Goal: Task Accomplishment & Management: Manage account settings

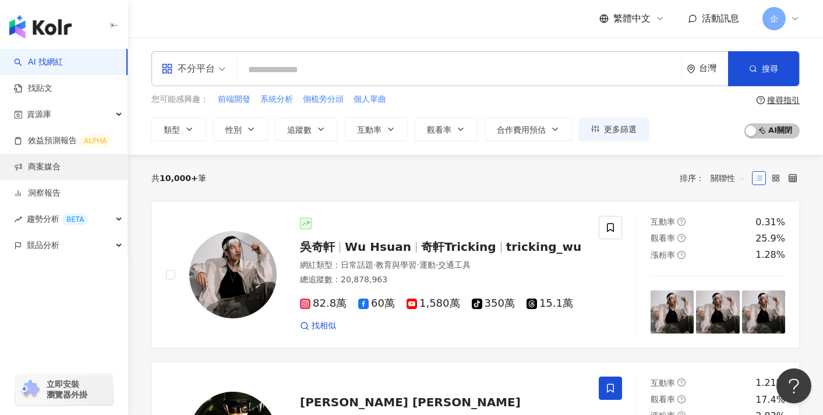
click at [61, 165] on link "商案媒合" at bounding box center [37, 167] width 47 height 12
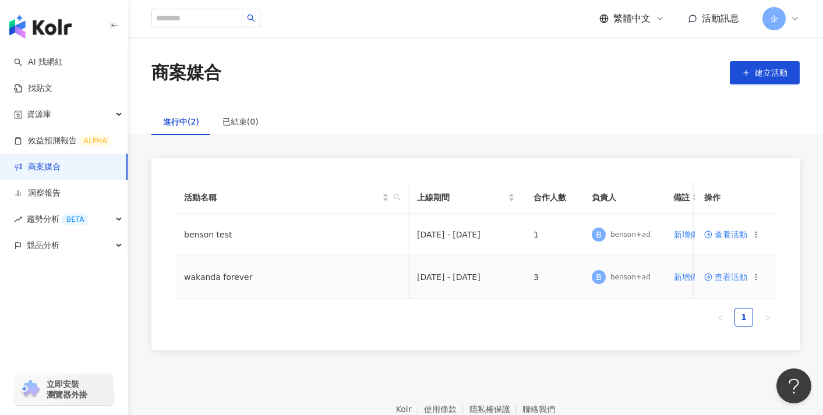
scroll to position [0, 23]
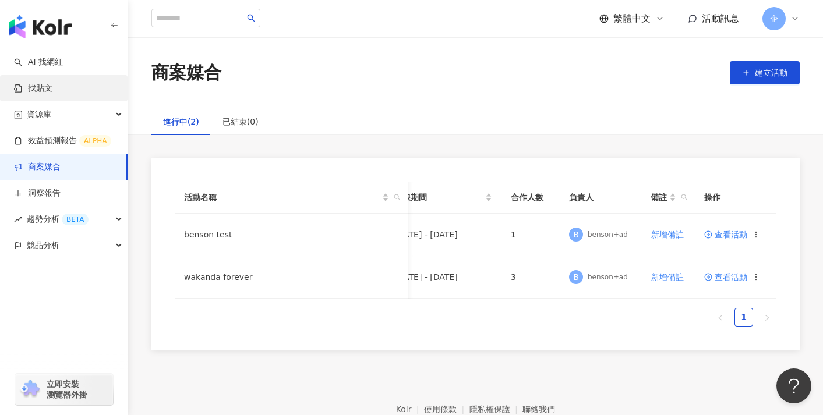
click at [52, 91] on link "找貼文" at bounding box center [33, 89] width 38 height 12
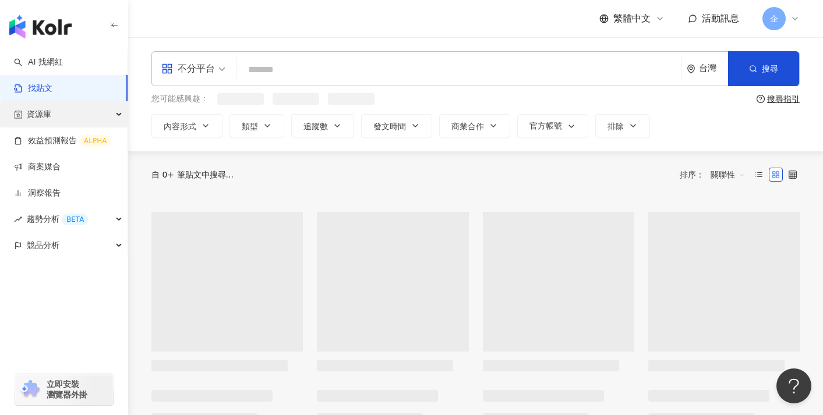
click at [89, 112] on div "資源庫" at bounding box center [64, 114] width 128 height 26
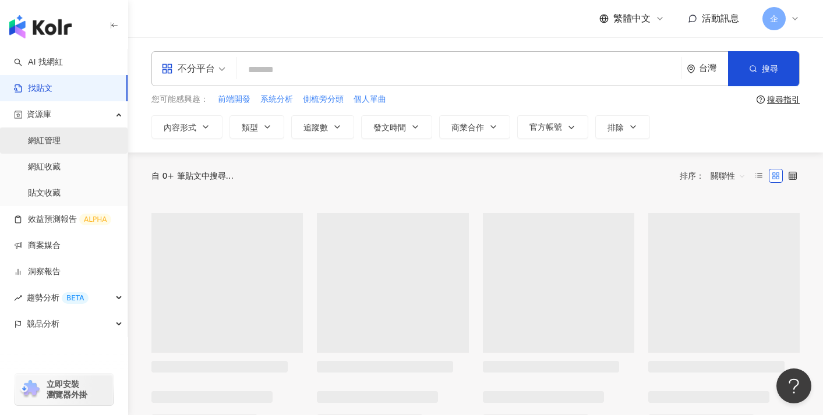
click at [61, 138] on link "網紅管理" at bounding box center [44, 141] width 33 height 12
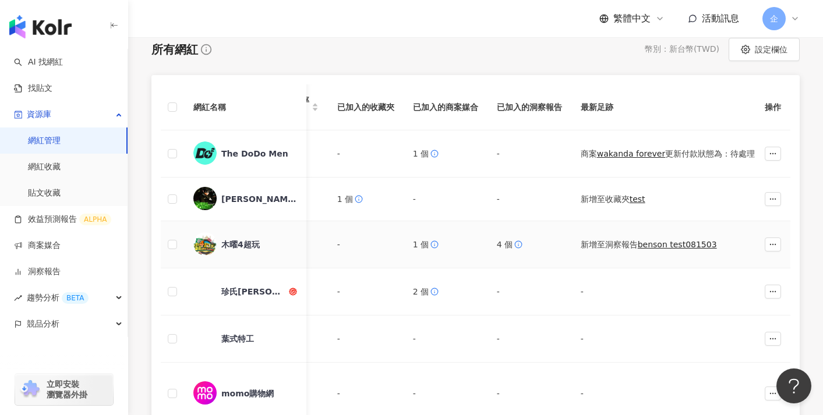
scroll to position [218, 0]
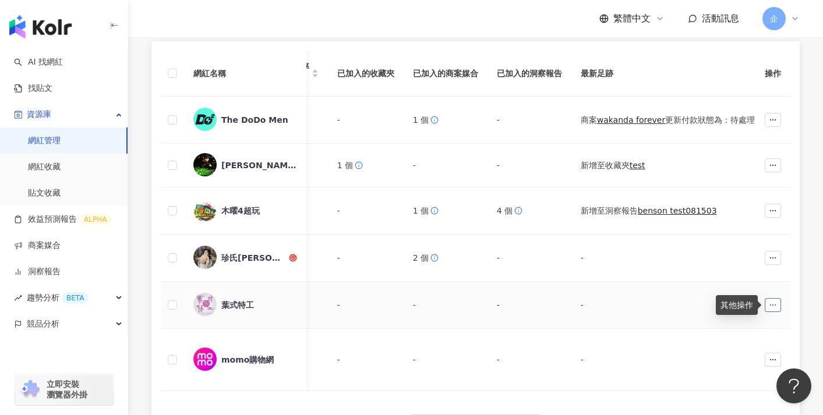
click at [776, 305] on icon "button" at bounding box center [773, 305] width 8 height 8
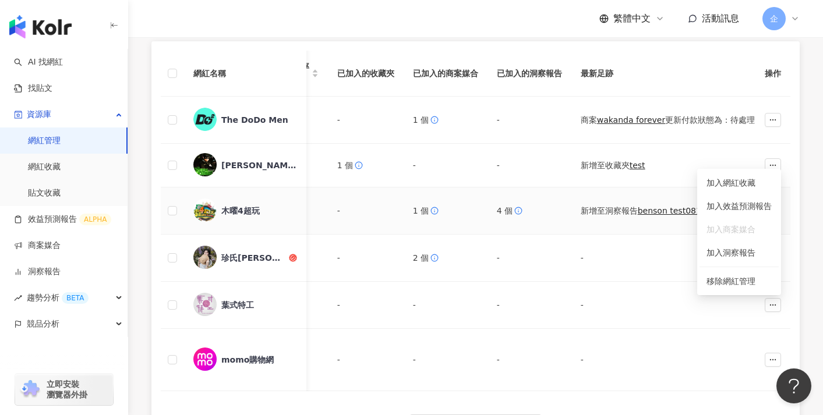
click at [592, 225] on td "新增至洞察報告 benson test081503" at bounding box center [673, 211] width 205 height 47
click at [762, 165] on td at bounding box center [772, 166] width 35 height 44
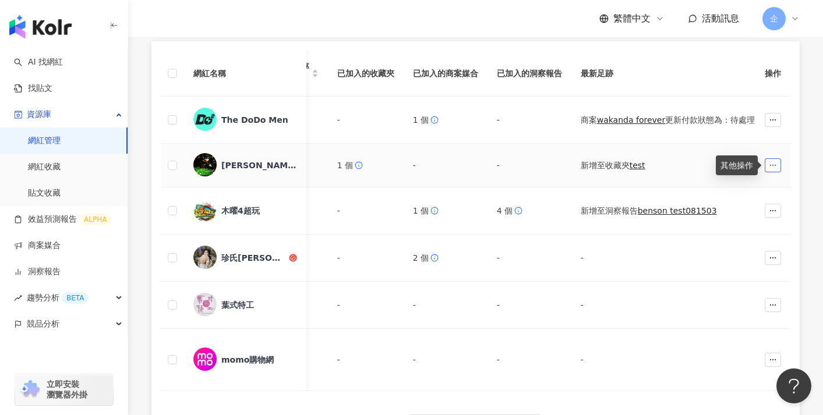
click at [771, 168] on icon "button" at bounding box center [773, 165] width 8 height 8
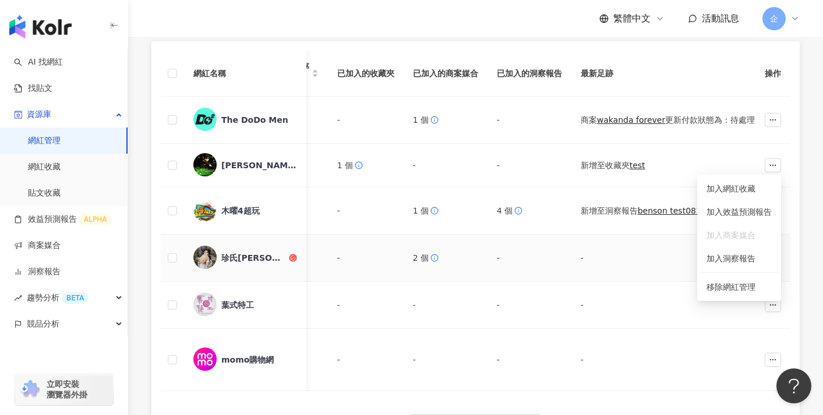
click at [580, 233] on td "新增至洞察報告 benson test081503" at bounding box center [673, 211] width 205 height 47
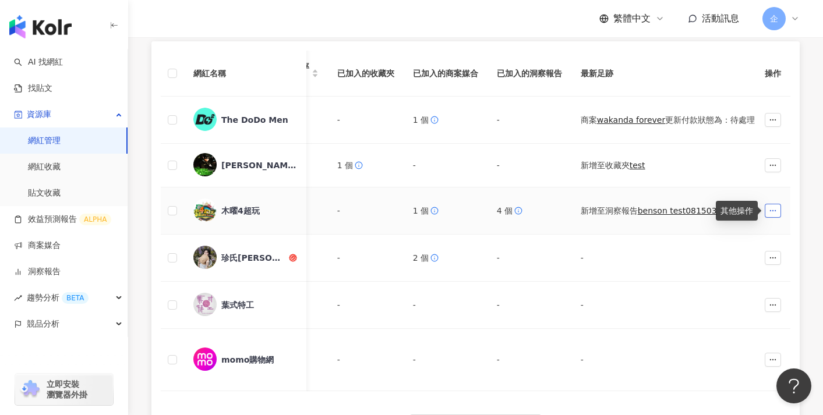
click at [771, 211] on icon "button" at bounding box center [773, 211] width 8 height 8
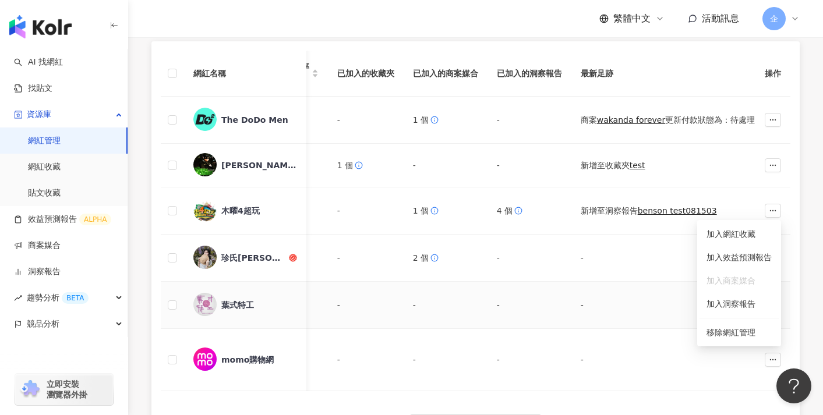
click at [610, 289] on td "-" at bounding box center [673, 305] width 205 height 47
click at [775, 251] on button "button" at bounding box center [773, 258] width 16 height 14
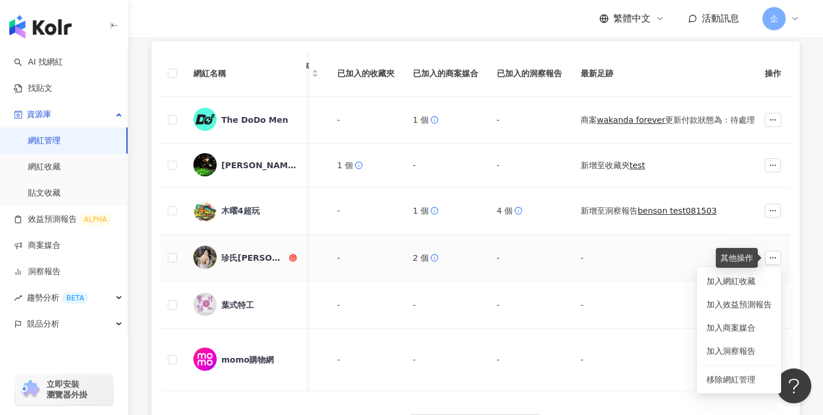
click at [630, 245] on td "-" at bounding box center [673, 258] width 205 height 47
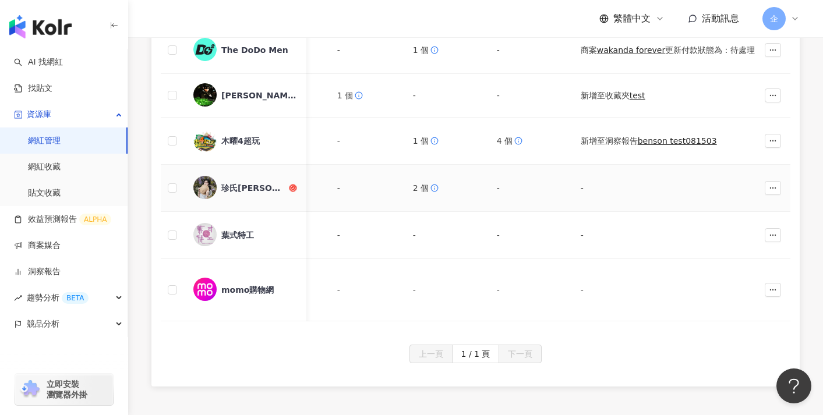
scroll to position [295, 0]
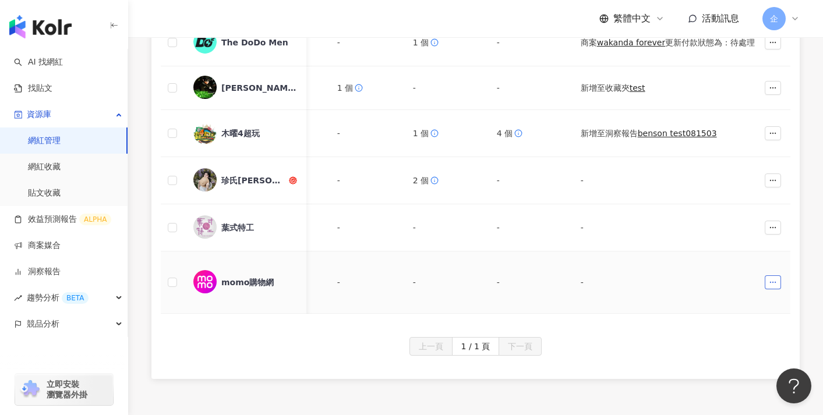
click at [780, 280] on button "button" at bounding box center [773, 283] width 16 height 14
click at [660, 162] on td "-" at bounding box center [673, 180] width 205 height 47
click at [787, 14] on div "企" at bounding box center [780, 18] width 37 height 23
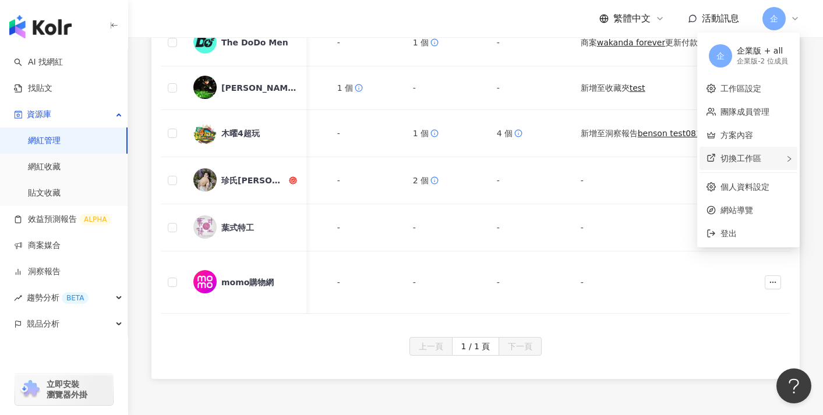
click at [758, 161] on div "切換工作區" at bounding box center [749, 158] width 98 height 23
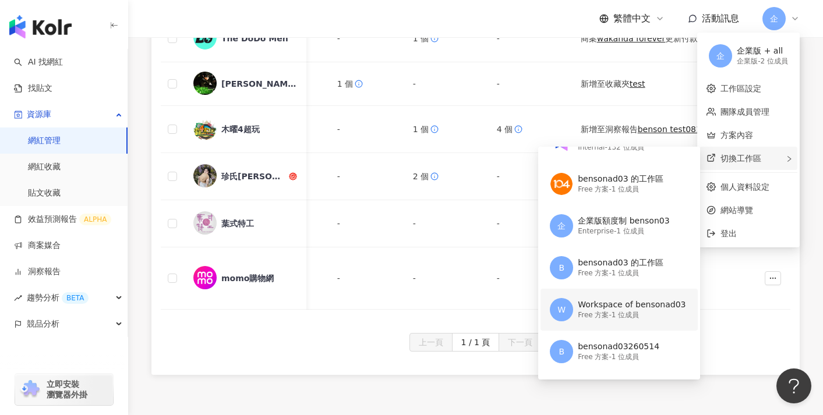
scroll to position [91, 0]
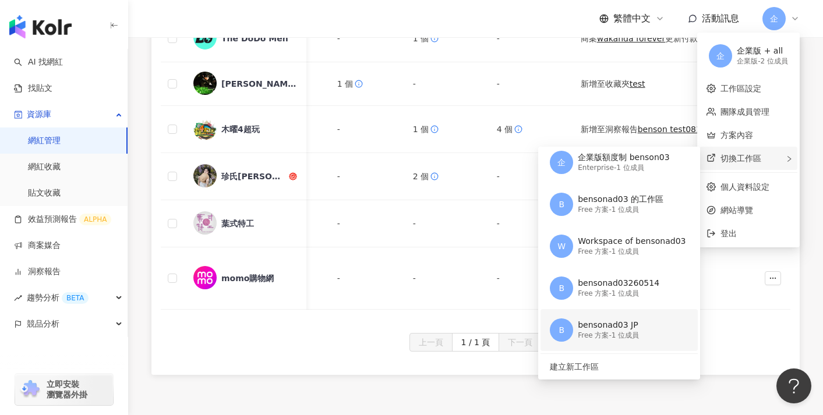
click at [603, 333] on div "Free 方案 - 1 位成員" at bounding box center [608, 336] width 61 height 10
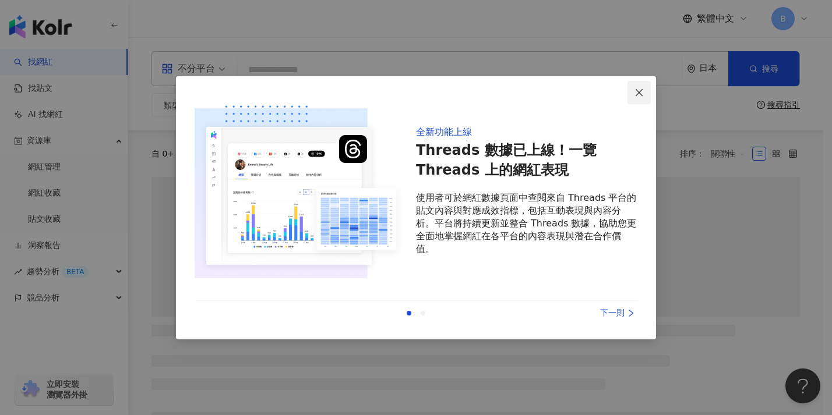
click at [637, 94] on icon "close" at bounding box center [638, 92] width 9 height 9
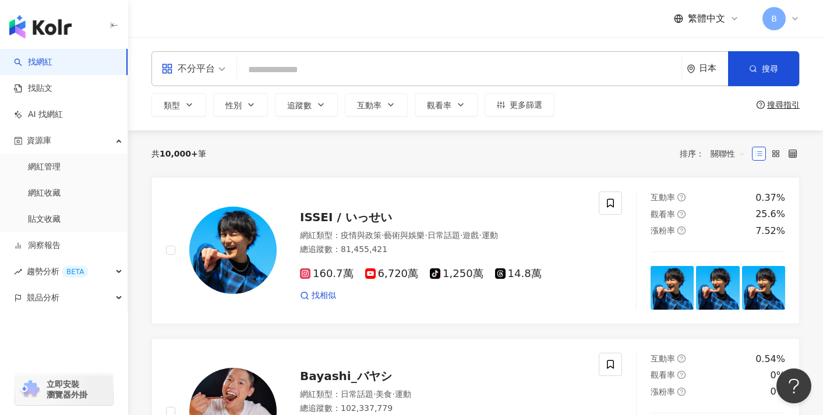
click at [784, 25] on div "B" at bounding box center [780, 18] width 37 height 23
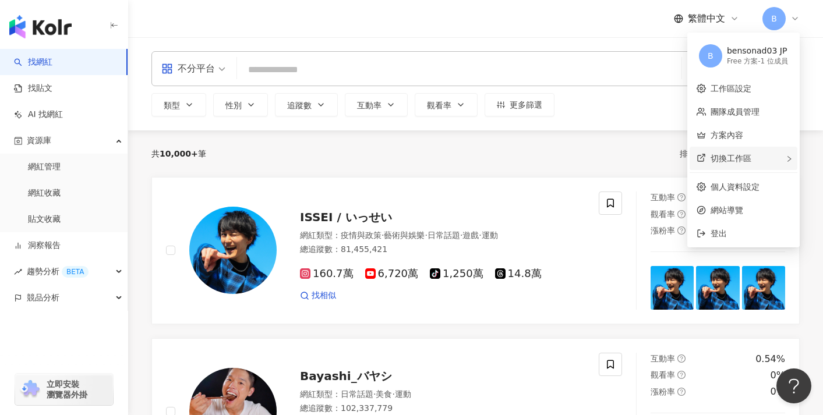
click at [763, 157] on div "切換工作區" at bounding box center [744, 158] width 108 height 23
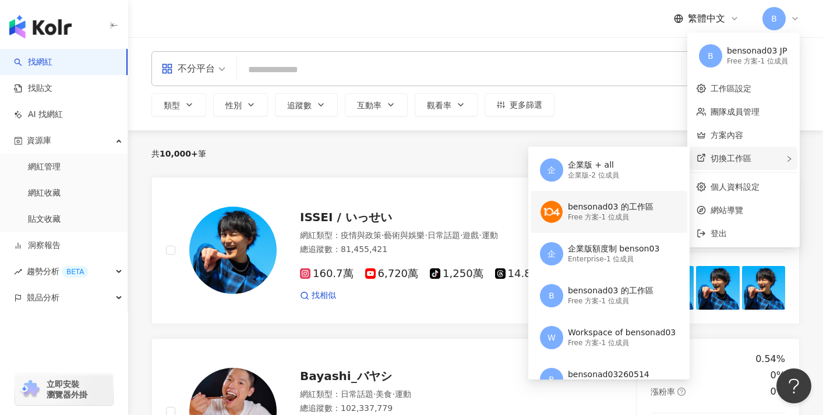
scroll to position [87, 0]
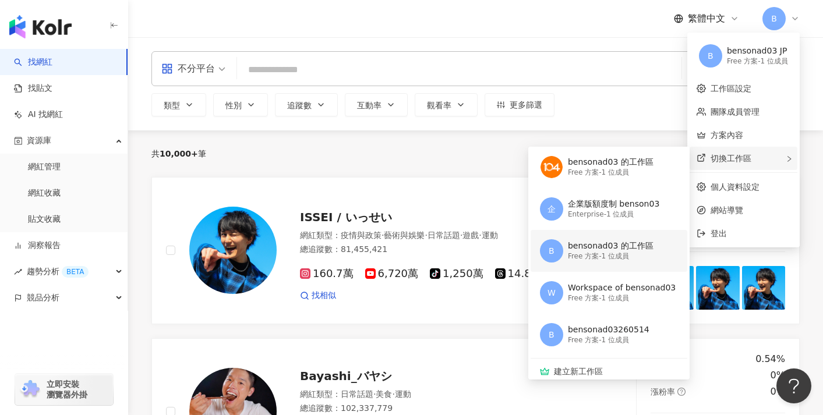
click at [628, 266] on div "B bensonad03 的工作區 Free 方案 - 1 位成員" at bounding box center [608, 251] width 136 height 42
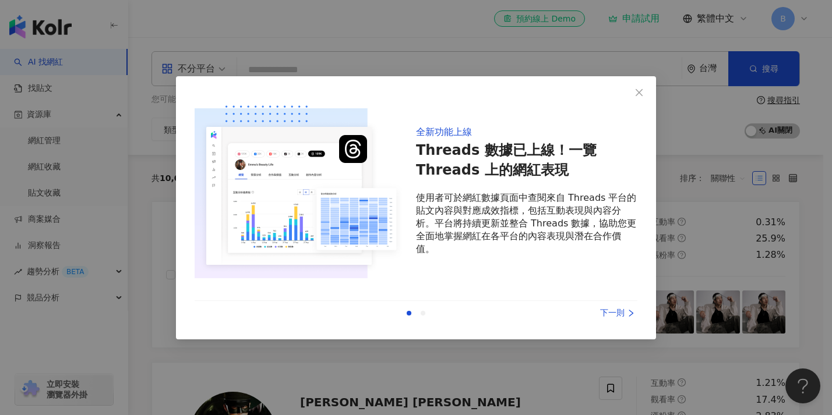
click at [626, 94] on div "全新功能上線 Threads 數據已上線！一覽 Threads 上的網紅表現 使用者可於網紅數據頁面中查閱來自 Threads 平台的貼文內容與對應成效指標，…" at bounding box center [416, 207] width 480 height 263
click at [643, 91] on icon "close" at bounding box center [638, 92] width 9 height 9
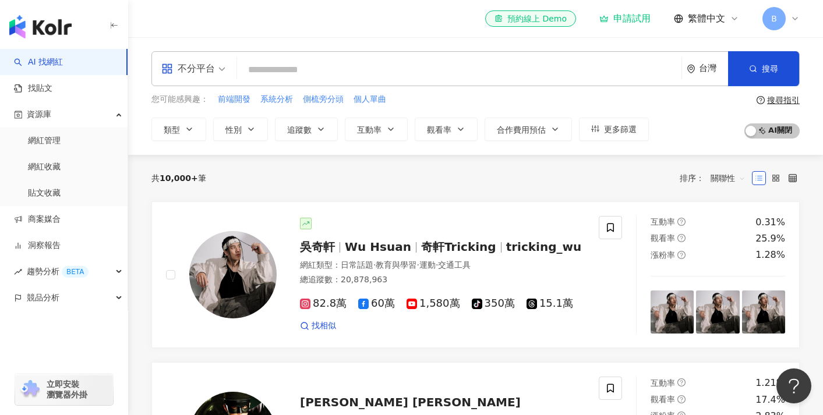
click at [792, 12] on div "B" at bounding box center [780, 18] width 37 height 23
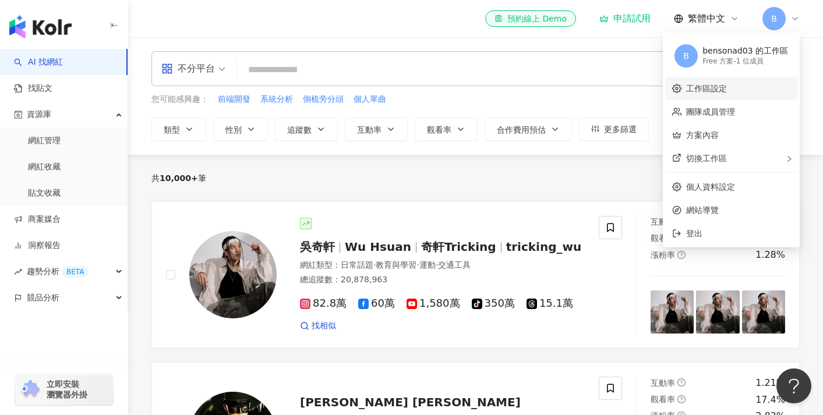
click at [727, 93] on link "工作區設定" at bounding box center [706, 88] width 41 height 9
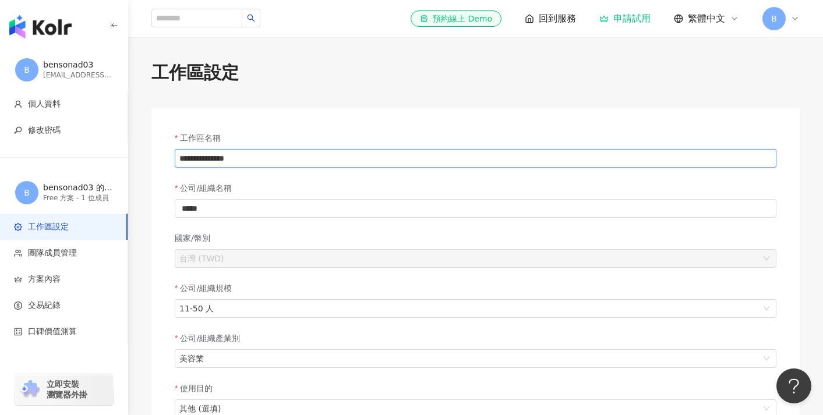
click at [455, 160] on input "**********" at bounding box center [476, 158] width 602 height 19
click at [182, 158] on input "**********" at bounding box center [476, 158] width 602 height 19
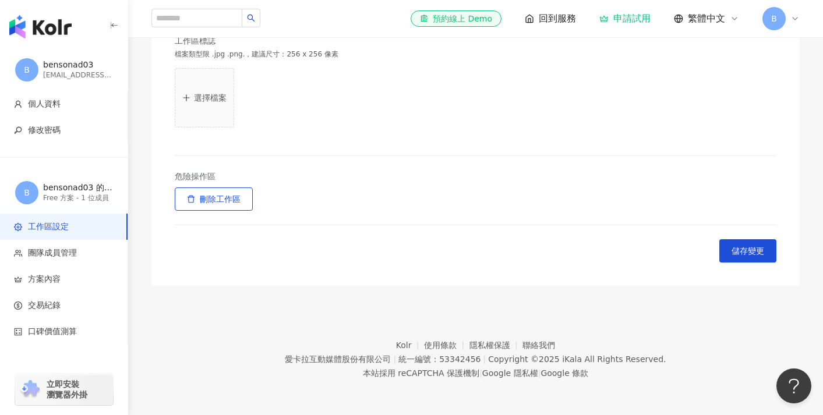
scroll to position [444, 0]
type input "**********"
click at [747, 250] on span "儲存變更" at bounding box center [748, 250] width 33 height 9
click at [774, 20] on span "B" at bounding box center [774, 18] width 6 height 13
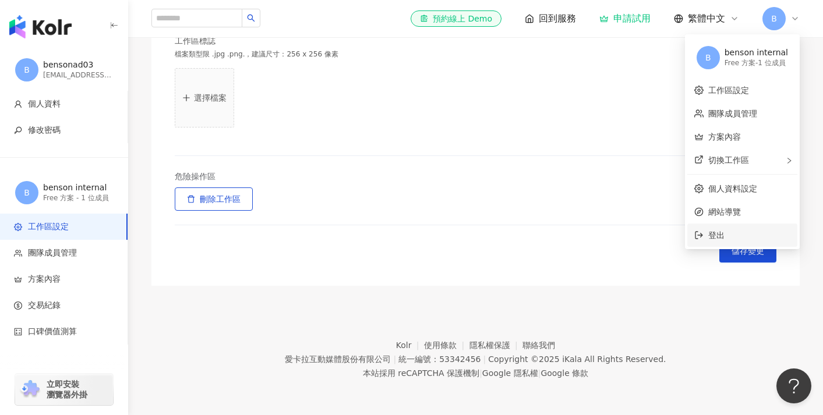
click at [720, 234] on span "登出" at bounding box center [716, 235] width 16 height 9
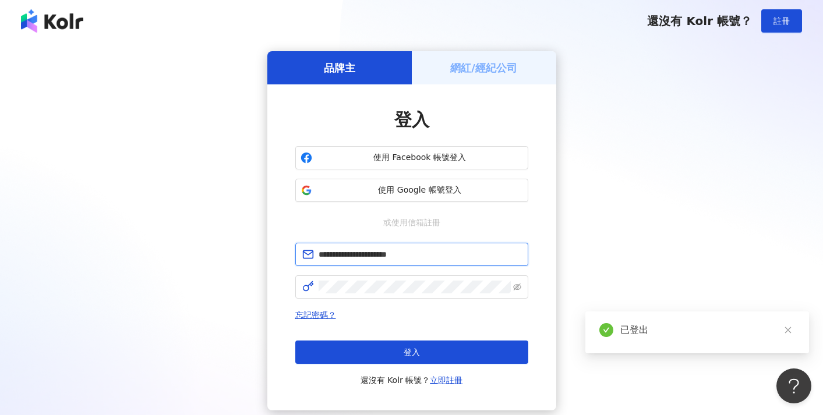
click at [384, 260] on input "**********" at bounding box center [420, 254] width 203 height 13
type input "**********"
click button "登入" at bounding box center [411, 352] width 233 height 23
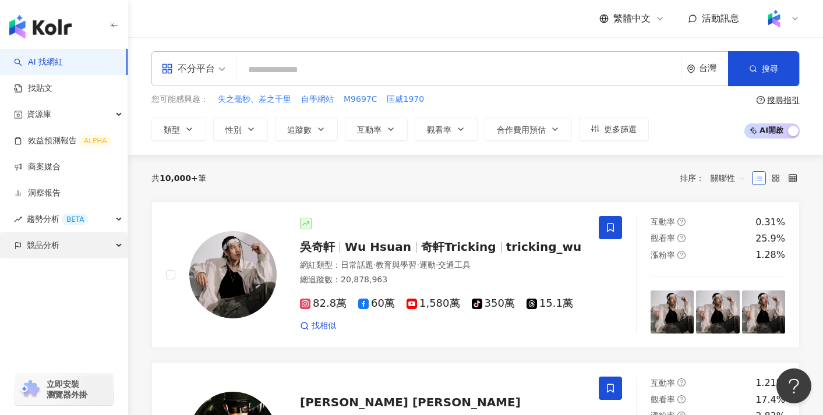
click at [110, 251] on div "競品分析" at bounding box center [64, 245] width 128 height 26
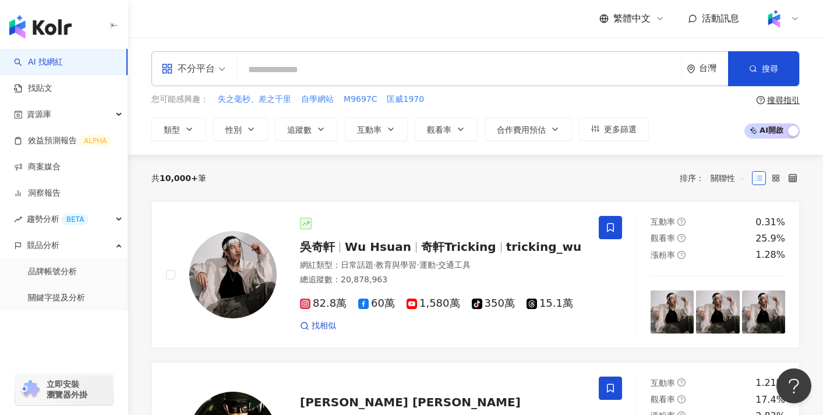
click at [792, 20] on icon at bounding box center [794, 18] width 9 height 9
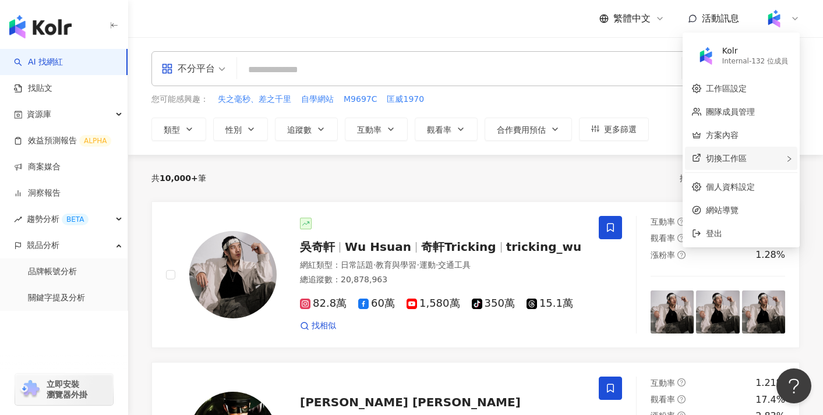
click at [751, 155] on div "切換工作區" at bounding box center [741, 158] width 112 height 23
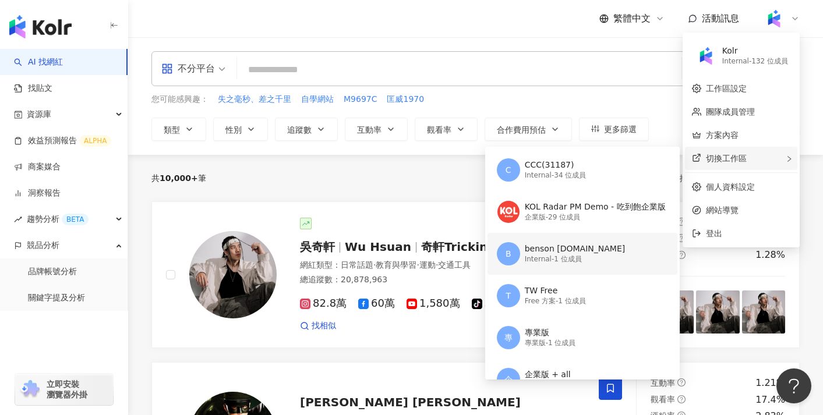
click at [589, 257] on div "Internal - 1 位成員" at bounding box center [575, 260] width 101 height 10
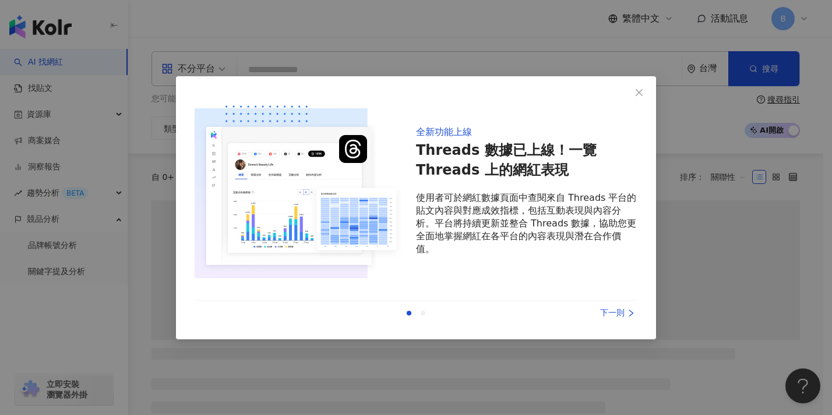
click at [128, 227] on div "全新功能上線 Threads 數據已上線！一覽 Threads 上的網紅表現 使用者可於網紅數據頁面中查閱來自 Threads 平台的貼文內容與對應成效指標，…" at bounding box center [416, 207] width 832 height 415
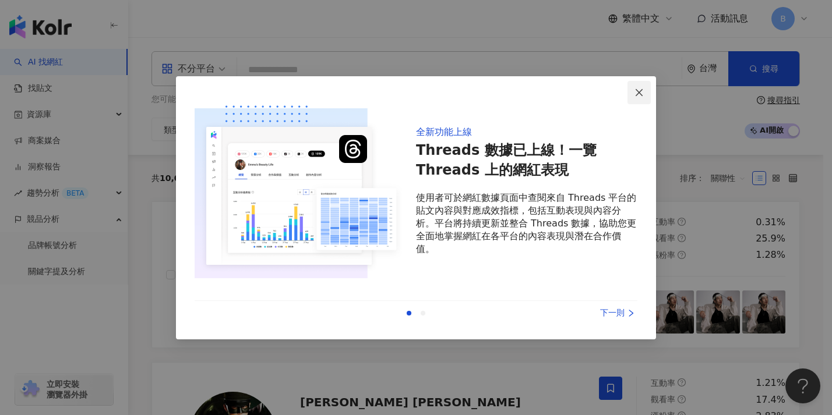
click at [631, 97] on span "Close" at bounding box center [638, 92] width 23 height 9
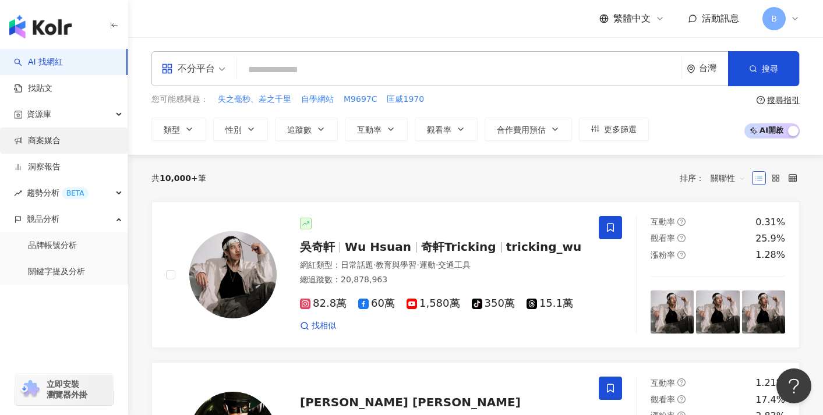
click at [61, 137] on link "商案媒合" at bounding box center [37, 141] width 47 height 12
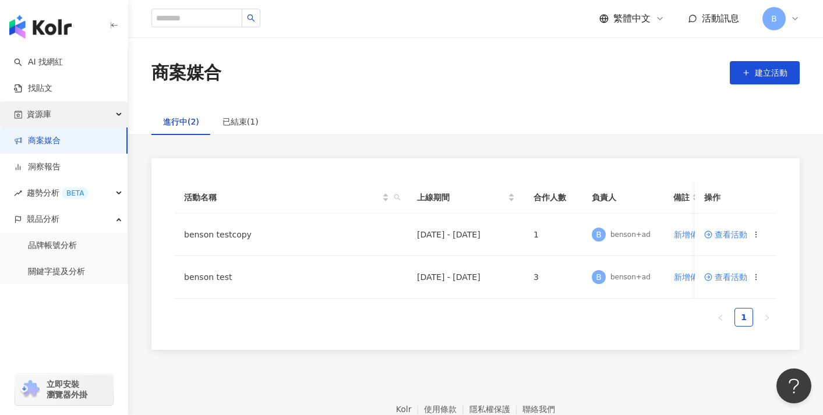
click at [87, 111] on div "資源庫" at bounding box center [64, 114] width 128 height 26
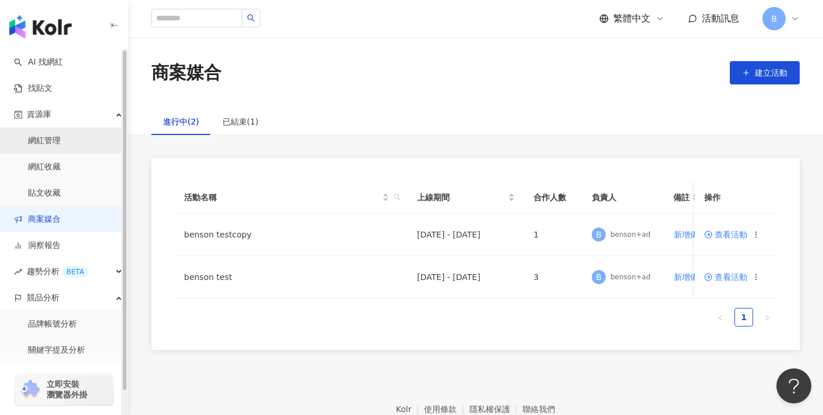
click at [61, 144] on link "網紅管理" at bounding box center [44, 141] width 33 height 12
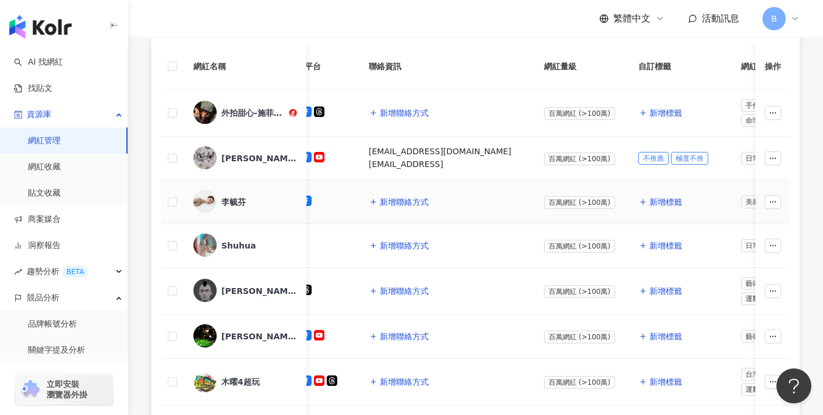
scroll to position [0, 42]
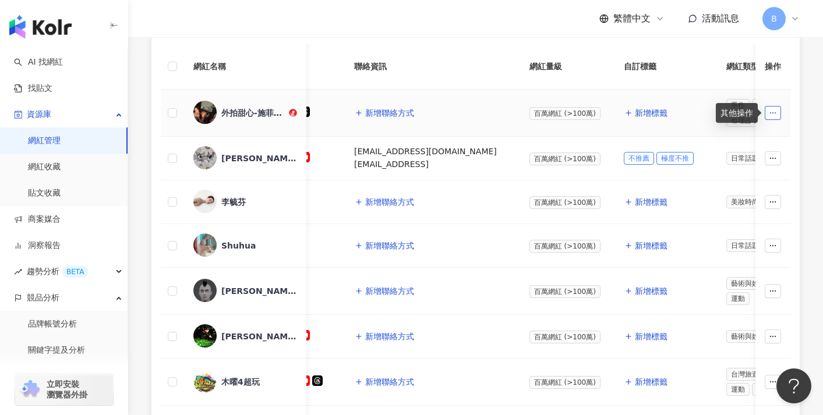
click at [778, 114] on button "button" at bounding box center [773, 113] width 16 height 14
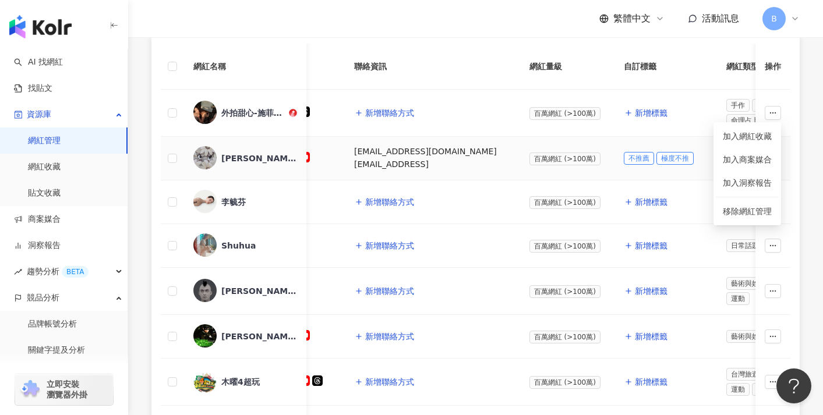
click at [614, 174] on td "不推薦 極度不推" at bounding box center [665, 159] width 103 height 44
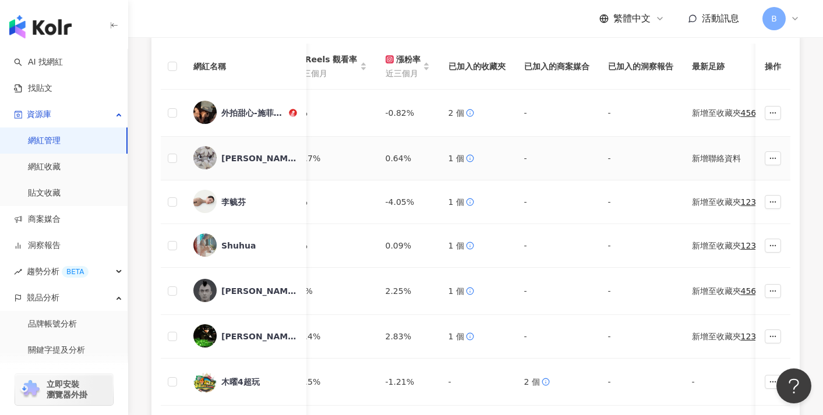
scroll to position [0, 1099]
click at [774, 110] on icon "button" at bounding box center [773, 113] width 8 height 8
click at [760, 157] on span "加入商案媒合" at bounding box center [747, 159] width 49 height 9
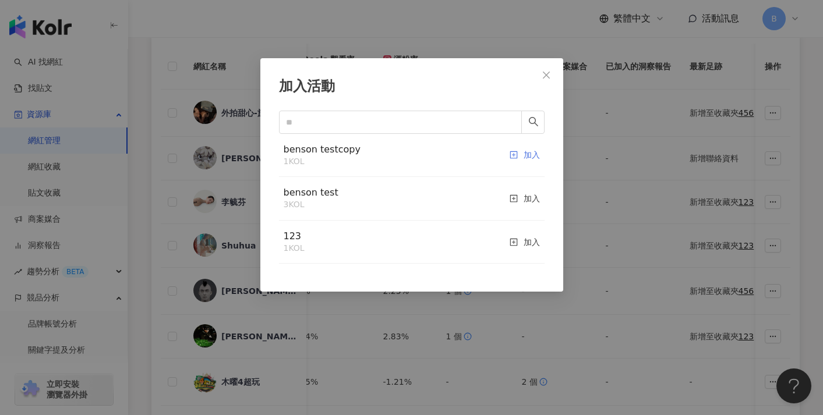
click at [518, 155] on div "加入" at bounding box center [525, 155] width 30 height 24
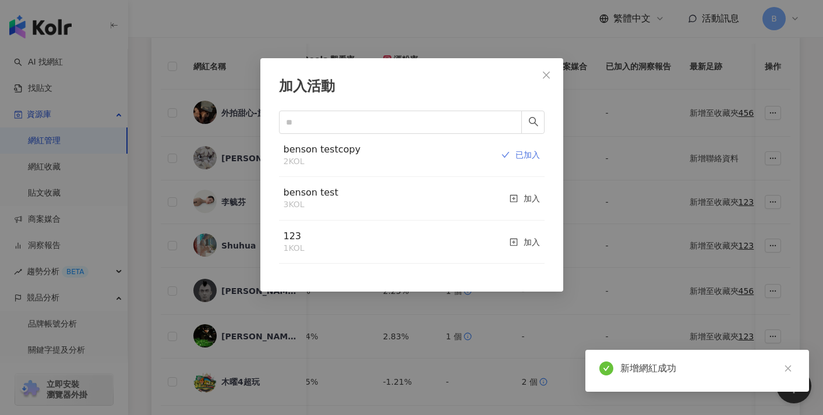
click at [640, 90] on div "加入活動 benson testcopy 2 KOL 已加入 benson test 3 KOL 加入 123 1 KOL 加入 Cancel OK" at bounding box center [411, 207] width 823 height 415
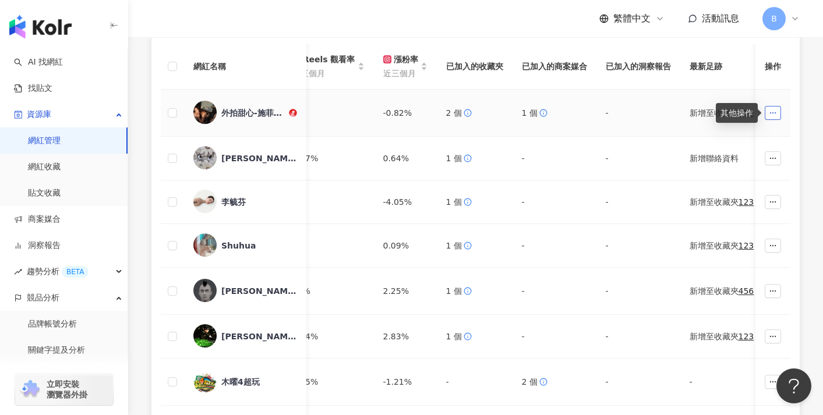
click at [769, 112] on icon "button" at bounding box center [773, 113] width 8 height 8
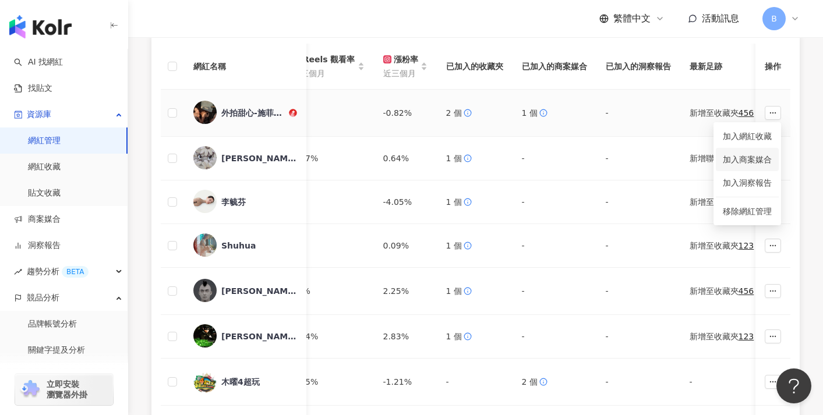
click at [755, 160] on span "加入商案媒合" at bounding box center [747, 159] width 49 height 9
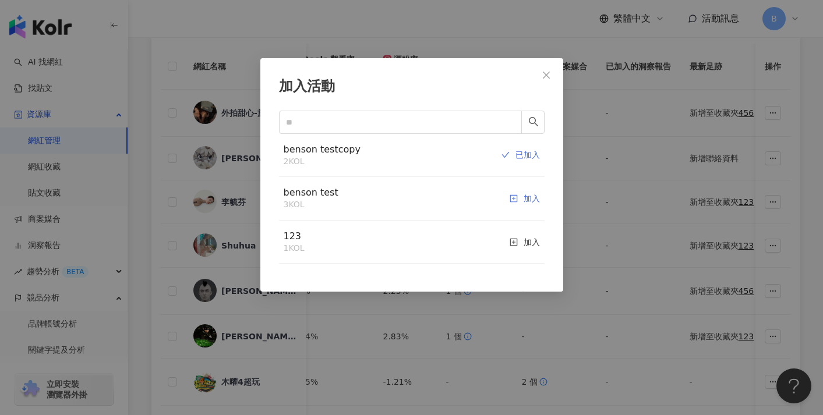
click at [513, 198] on div "加入" at bounding box center [525, 198] width 30 height 24
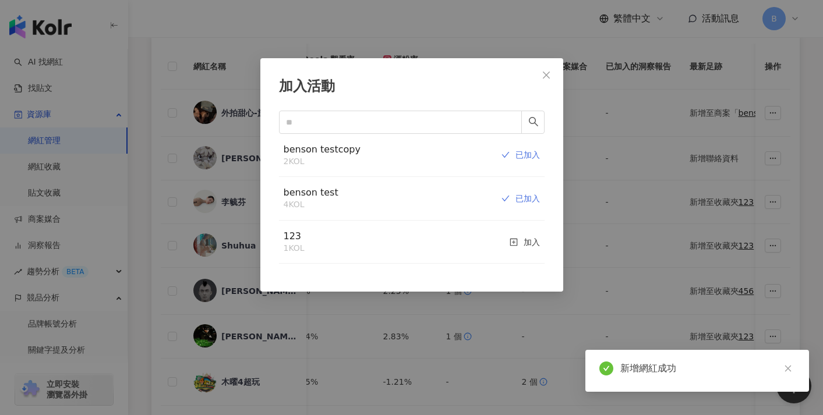
click at [609, 93] on div "加入活動 benson testcopy 2 KOL 已加入 benson test 4 KOL 已加入 123 1 KOL 加入 Cancel OK" at bounding box center [411, 207] width 823 height 415
